Goal: Task Accomplishment & Management: Complete application form

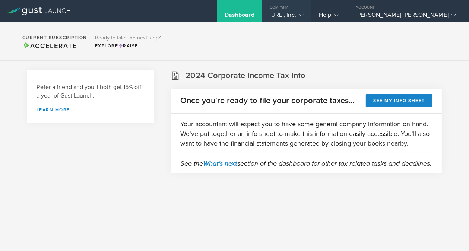
click at [304, 18] on div "[URL], Inc." at bounding box center [287, 16] width 34 height 11
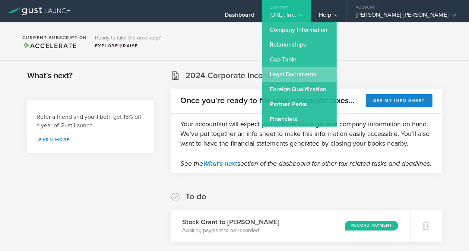
click at [311, 75] on link "Legal Documents" at bounding box center [299, 74] width 74 height 15
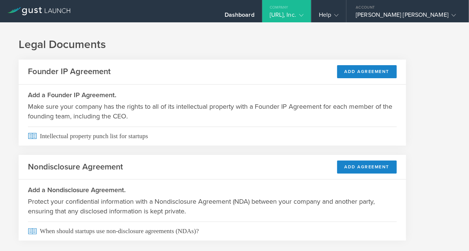
scroll to position [16, 0]
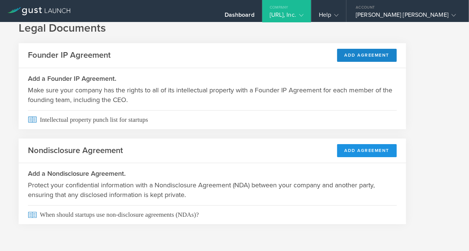
click at [355, 151] on button "Add Agreement" at bounding box center [367, 150] width 60 height 13
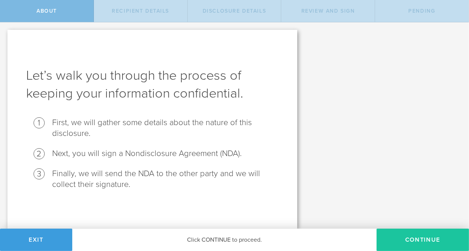
click at [396, 234] on button "Continue" at bounding box center [423, 240] width 92 height 22
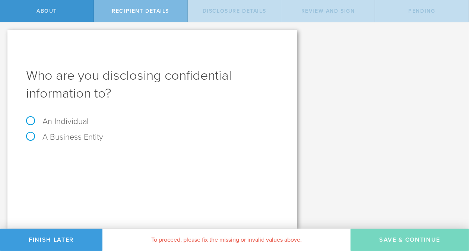
click at [89, 120] on div "An Individual" at bounding box center [152, 125] width 253 height 16
click at [39, 129] on div "An Individual" at bounding box center [152, 125] width 253 height 16
click at [29, 120] on label "An Individual" at bounding box center [57, 122] width 63 height 10
click at [5, 34] on input "An Individual" at bounding box center [2, 28] width 5 height 12
radio input "true"
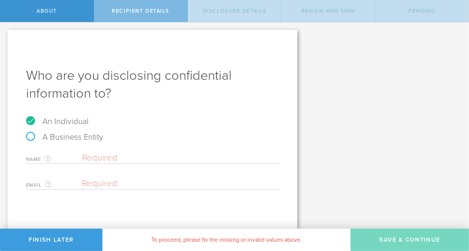
click at [88, 155] on input "text" at bounding box center [180, 157] width 197 height 11
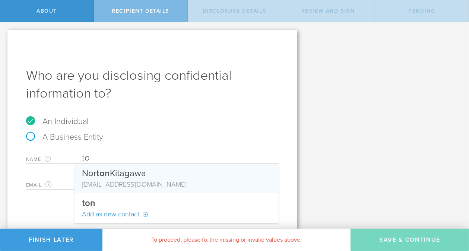
type input "t"
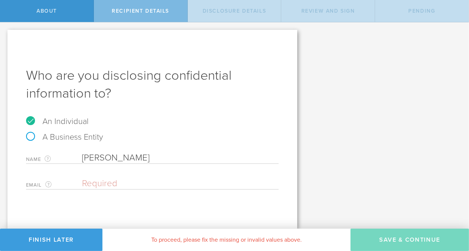
type input "Toniya Patil"
click at [114, 183] on input "email" at bounding box center [178, 183] width 193 height 11
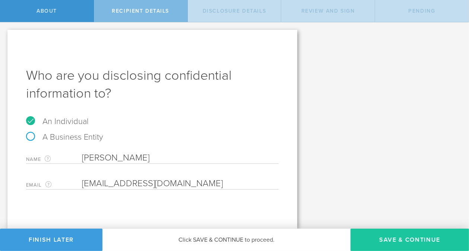
type input "asktoniya@gmail.com"
click at [414, 237] on button "Save & Continue" at bounding box center [409, 240] width 118 height 22
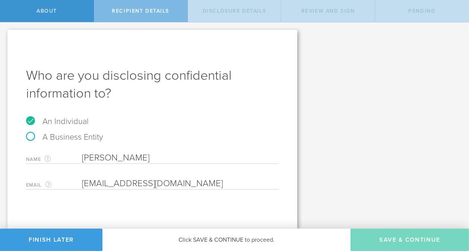
select select "string:5 years"
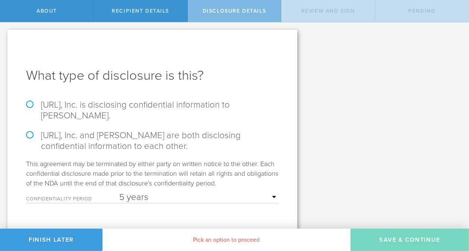
scroll to position [13, 0]
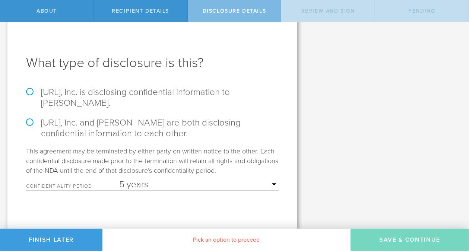
click at [86, 85] on div "What type of disclosure is this? mirro.ai, Inc. is disclosing confidential info…" at bounding box center [152, 123] width 290 height 212
click at [29, 91] on label "mirro.ai, Inc. is disclosing confidential information to Toniya Patil." at bounding box center [152, 98] width 253 height 22
click at [5, 25] on input "mirro.ai, Inc. is disclosing confidential information to Toniya Patil." at bounding box center [2, 18] width 5 height 16
radio input "true"
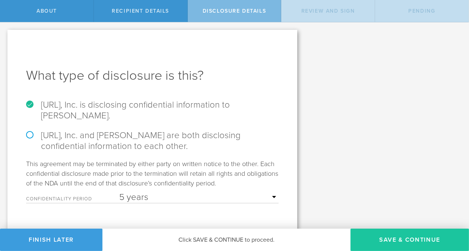
click at [382, 235] on button "Save & Continue" at bounding box center [409, 240] width 118 height 22
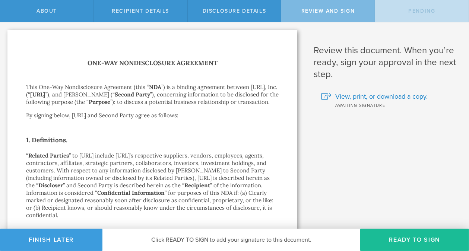
click at [382, 235] on button "Ready to Sign" at bounding box center [414, 240] width 109 height 22
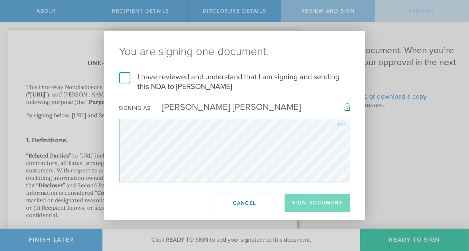
click at [127, 79] on label "I have reviewed and understand that I am signing and sending this NDA to Toniya…" at bounding box center [234, 81] width 231 height 19
click at [0, 0] on input "I have reviewed and understand that I am signing and sending this NDA to Toniya…" at bounding box center [0, 0] width 0 height 0
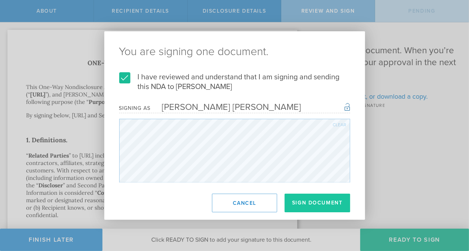
click at [334, 204] on button "Sign Document" at bounding box center [318, 203] width 66 height 19
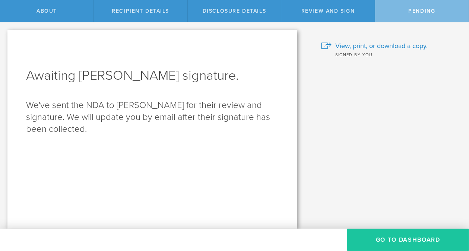
click at [387, 240] on button "Go to dashboard" at bounding box center [408, 240] width 122 height 22
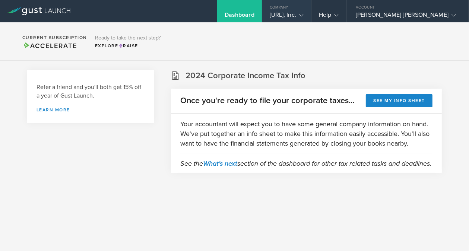
click at [304, 14] on div "[URL], Inc." at bounding box center [287, 16] width 34 height 11
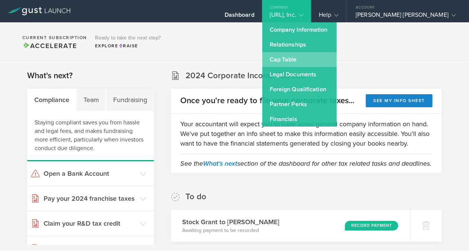
click at [327, 57] on link "Cap Table" at bounding box center [299, 59] width 74 height 15
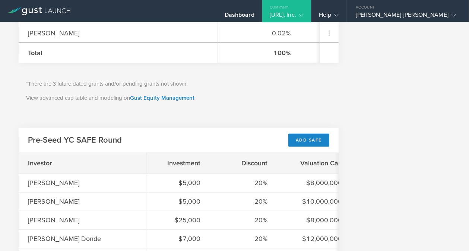
scroll to position [372, 0]
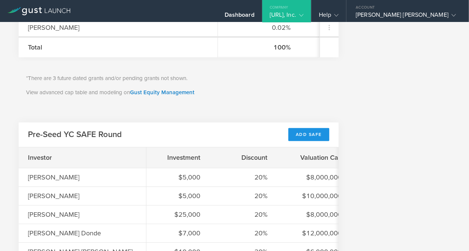
click at [310, 139] on div "Add SAFE" at bounding box center [308, 134] width 41 height 13
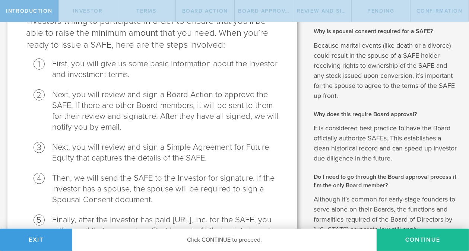
scroll to position [202, 0]
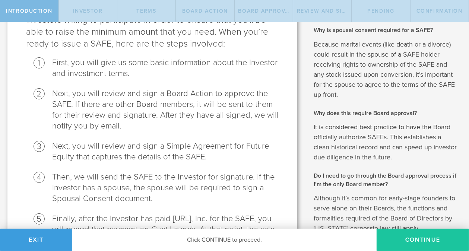
click at [384, 239] on button "Continue" at bounding box center [423, 240] width 92 height 22
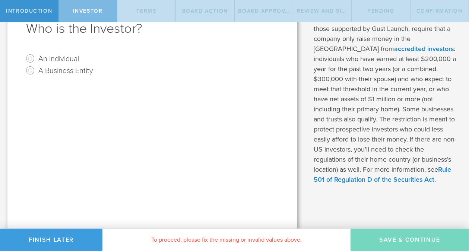
scroll to position [0, 0]
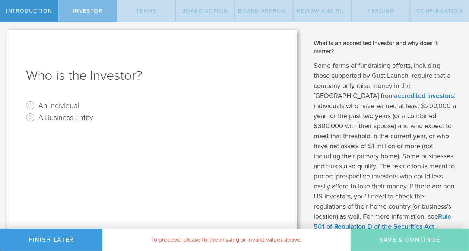
click at [61, 107] on label "An Individual" at bounding box center [58, 105] width 41 height 11
click at [36, 107] on input "An Individual" at bounding box center [30, 105] width 12 height 12
radio input "true"
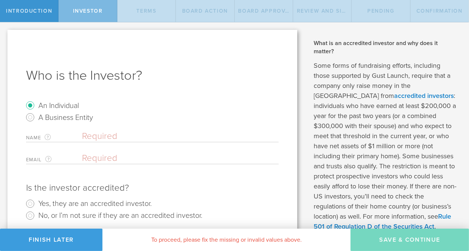
click at [89, 137] on input "text" at bounding box center [180, 136] width 197 height 11
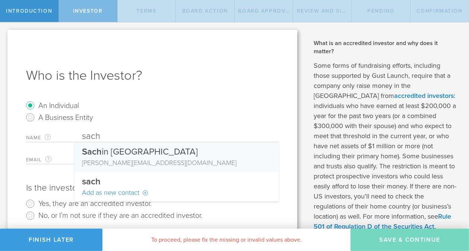
click at [118, 152] on div "Sach in [PERSON_NAME]" at bounding box center [176, 150] width 189 height 16
type input "[PERSON_NAME]"
type input "[PERSON_NAME][EMAIL_ADDRESS][DOMAIN_NAME]"
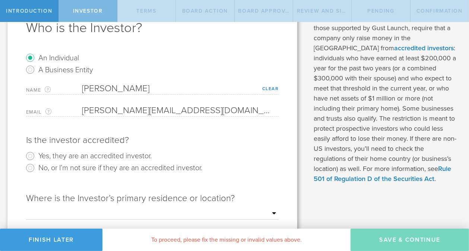
scroll to position [55, 0]
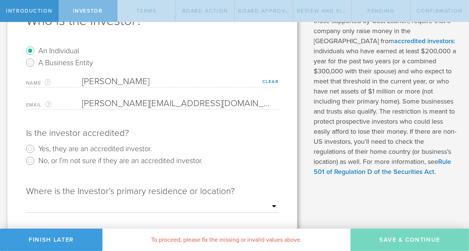
click at [124, 149] on label "Yes, they are an accredited investor." at bounding box center [94, 148] width 113 height 11
click at [36, 149] on input "Yes, they are an accredited investor." at bounding box center [30, 149] width 12 height 12
radio input "true"
click at [94, 204] on select "Outside of the [GEOGRAPHIC_DATA] [US_STATE] [US_STATE] [US_STATE] [US_STATE] [U…" at bounding box center [152, 206] width 253 height 11
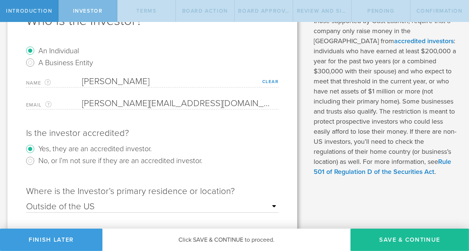
scroll to position [81, 0]
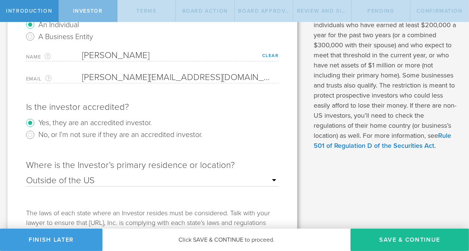
click at [268, 180] on select "Outside of the [GEOGRAPHIC_DATA] [US_STATE] [US_STATE] [US_STATE] [US_STATE] [U…" at bounding box center [152, 180] width 253 height 11
select select "string:[GEOGRAPHIC_DATA]"
click at [26, 175] on select "Outside of the [GEOGRAPHIC_DATA] [US_STATE] [US_STATE] [US_STATE] [US_STATE] [U…" at bounding box center [152, 180] width 253 height 11
click at [214, 206] on div "Where is the Investor’s primary residence or location? Outside of the [GEOGRAPH…" at bounding box center [152, 180] width 253 height 56
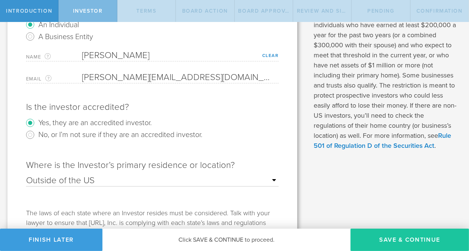
click at [380, 236] on button "Save & Continue" at bounding box center [409, 240] width 118 height 22
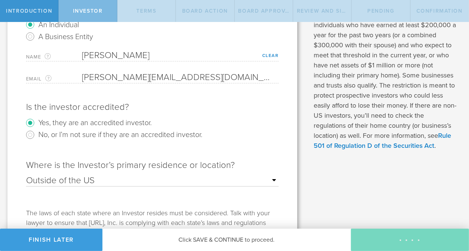
checkbox input "true"
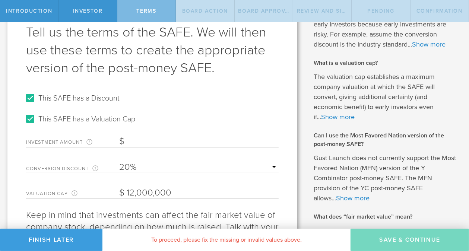
scroll to position [44, 0]
click at [204, 132] on div "Investment Amount The amount (in USD) that this investor is paying for the SAFE." at bounding box center [152, 139] width 253 height 15
click at [184, 140] on input "Investment Amount The amount (in USD) that this investor is paying for the SAFE." at bounding box center [198, 141] width 159 height 11
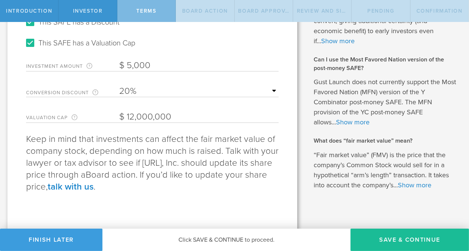
scroll to position [124, 0]
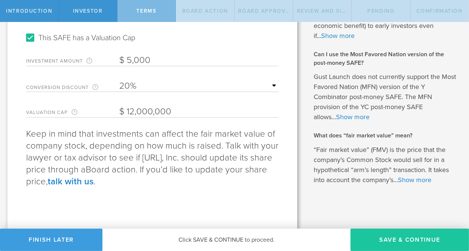
type input "5,000"
click at [387, 241] on button "Save & Continue" at bounding box center [409, 240] width 118 height 22
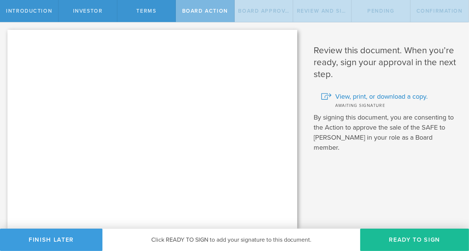
scroll to position [0, 0]
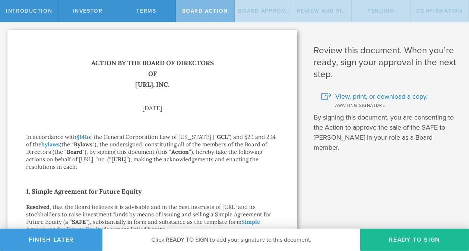
click at [387, 241] on button "Ready to Sign" at bounding box center [414, 240] width 109 height 22
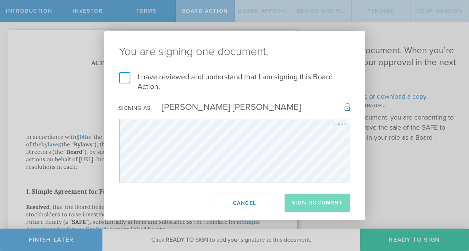
click at [126, 82] on label "I have reviewed and understand that I am signing this Board Action." at bounding box center [234, 81] width 231 height 19
click at [0, 0] on input "I have reviewed and understand that I am signing this Board Action." at bounding box center [0, 0] width 0 height 0
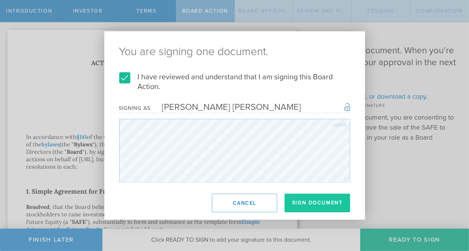
click at [314, 209] on button "Sign Document" at bounding box center [318, 203] width 66 height 19
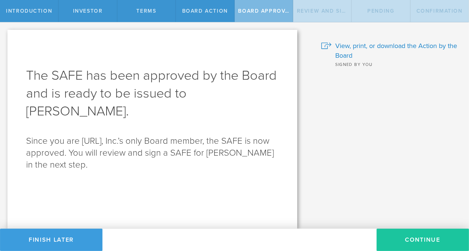
click at [415, 239] on button "Continue" at bounding box center [423, 240] width 92 height 22
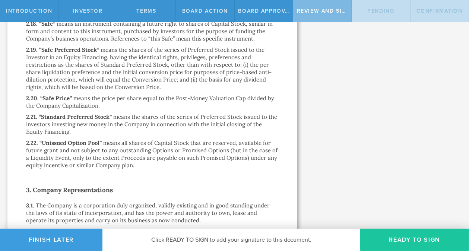
scroll to position [1424, 0]
click at [406, 235] on button "Ready to Sign" at bounding box center [414, 240] width 109 height 22
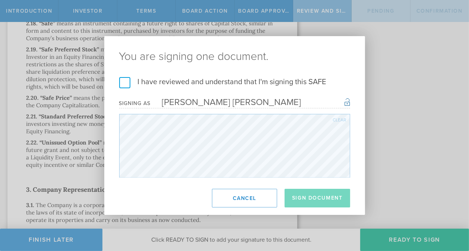
click at [126, 80] on label "I have reviewed and understand that I'm signing this SAFE" at bounding box center [234, 82] width 231 height 10
click at [0, 0] on input "I have reviewed and understand that I'm signing this SAFE" at bounding box center [0, 0] width 0 height 0
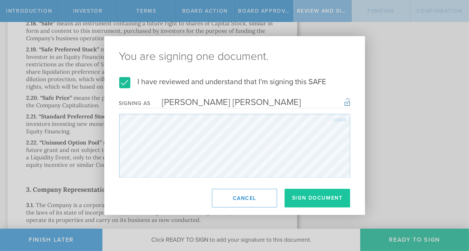
click at [302, 202] on button "Sign Document" at bounding box center [318, 198] width 66 height 19
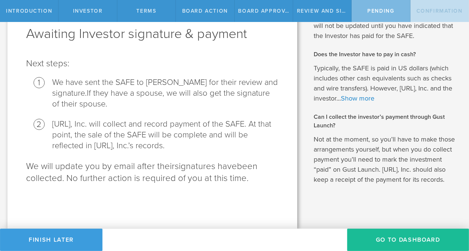
scroll to position [0, 0]
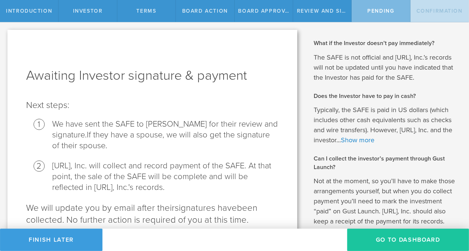
click at [368, 241] on button "Go To Dashboard" at bounding box center [408, 240] width 122 height 22
